Goal: Information Seeking & Learning: Learn about a topic

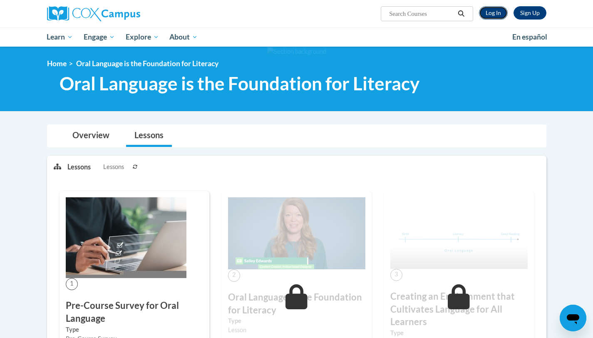
click at [491, 18] on link "Log In" at bounding box center [493, 12] width 29 height 13
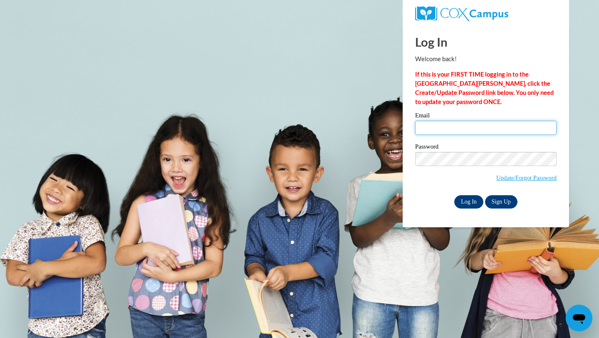
type input "kastab@uwplatt.edu"
click at [471, 201] on input "Log In" at bounding box center [468, 201] width 29 height 13
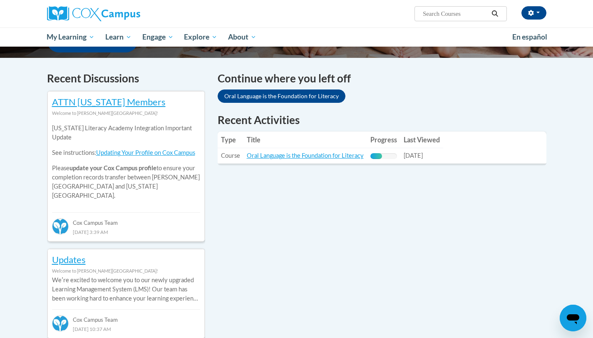
scroll to position [196, 0]
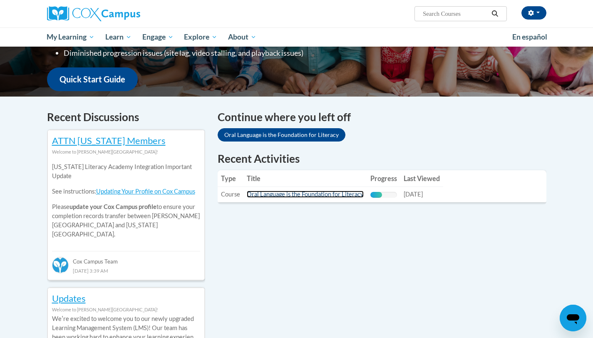
click at [344, 196] on link "Oral Language is the Foundation for Literacy" at bounding box center [305, 194] width 117 height 7
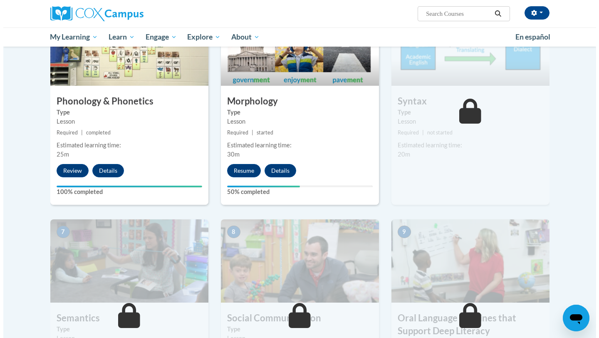
scroll to position [458, 0]
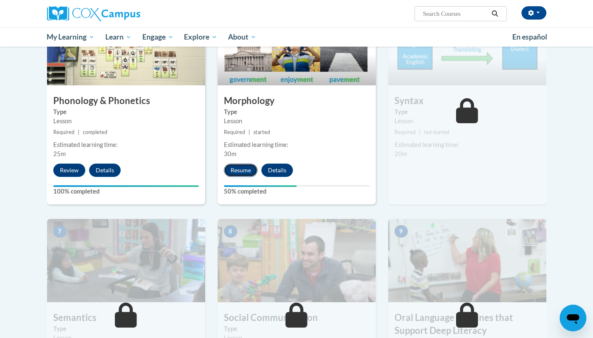
click at [244, 171] on button "Resume" at bounding box center [241, 170] width 34 height 13
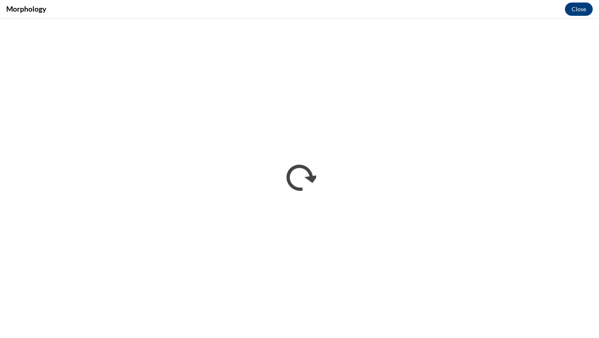
scroll to position [0, 0]
